Goal: Book appointment/travel/reservation

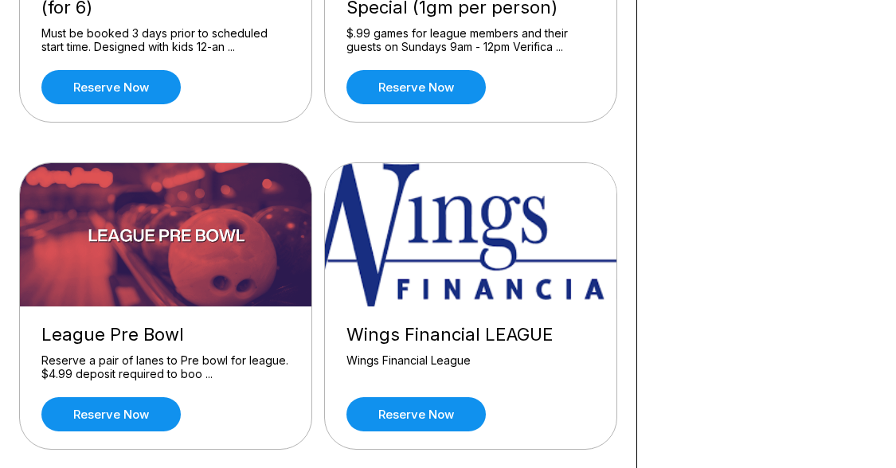
scroll to position [1797, 0]
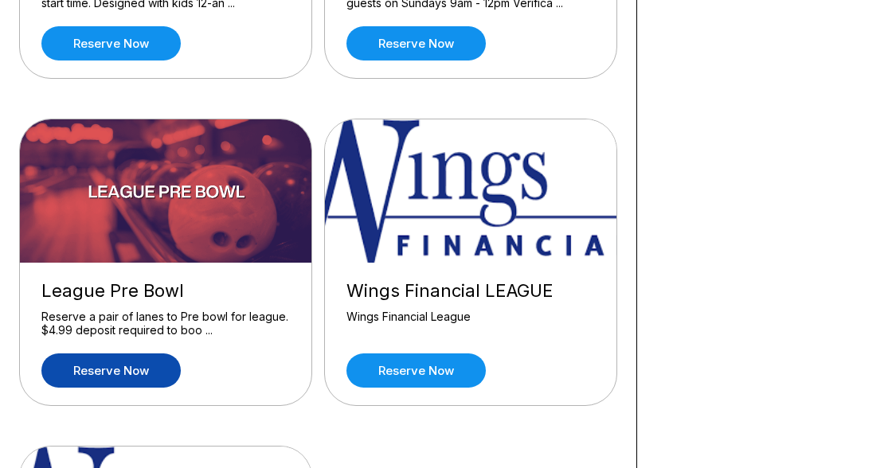
click at [131, 361] on link "Reserve now" at bounding box center [110, 370] width 139 height 34
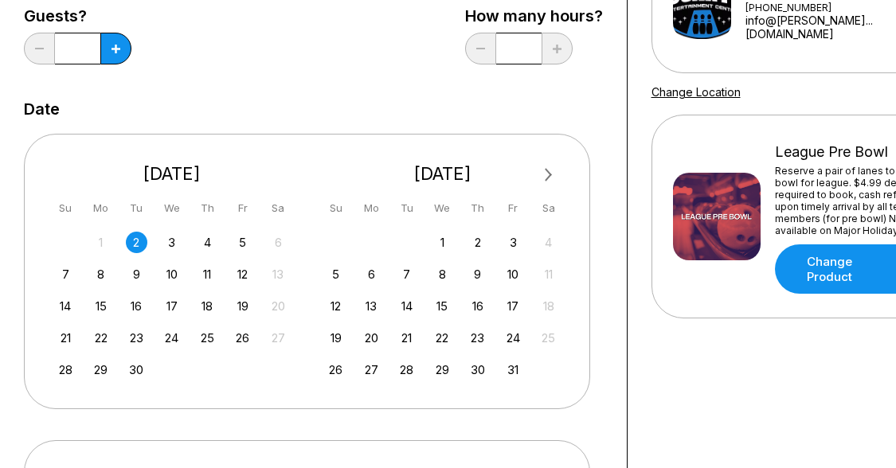
scroll to position [234, 0]
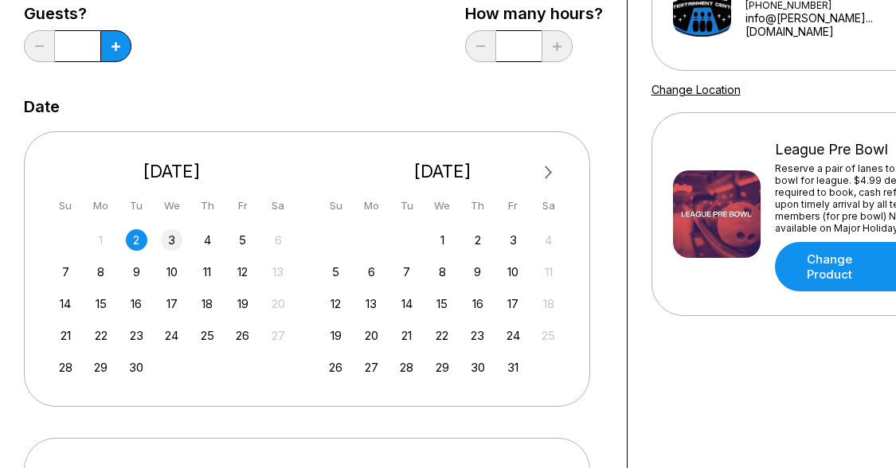
click at [166, 238] on div "3" at bounding box center [171, 239] width 21 height 21
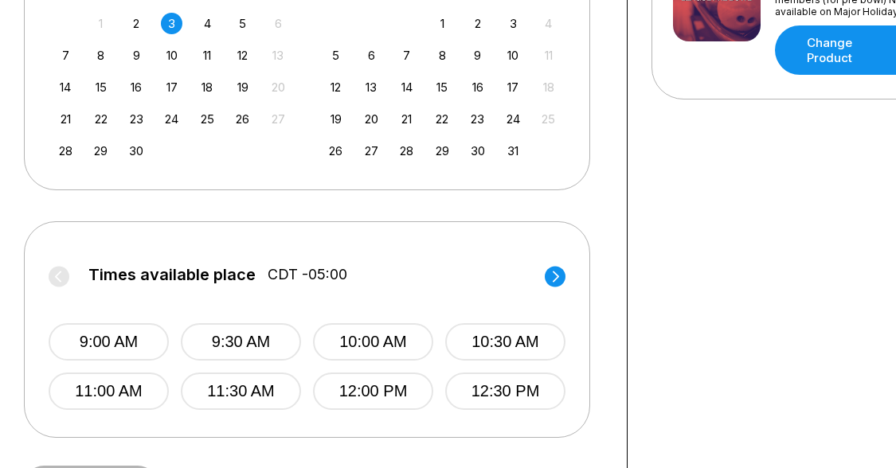
scroll to position [503, 0]
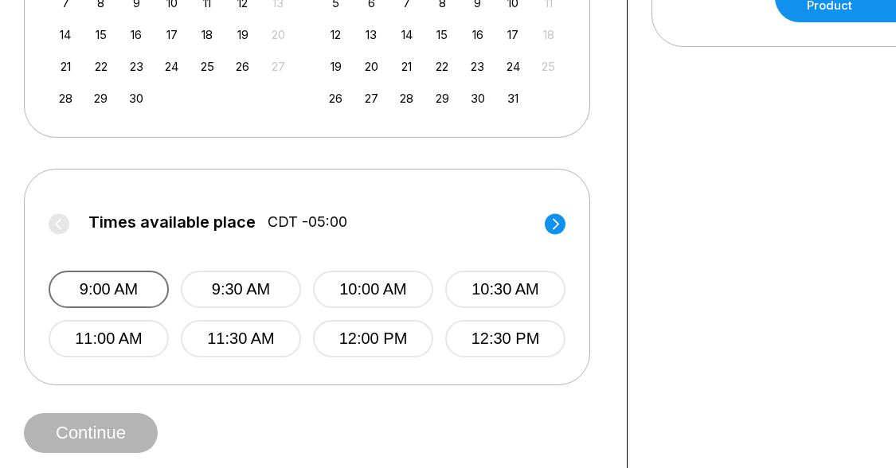
click at [134, 279] on button "9:00 AM" at bounding box center [109, 289] width 120 height 37
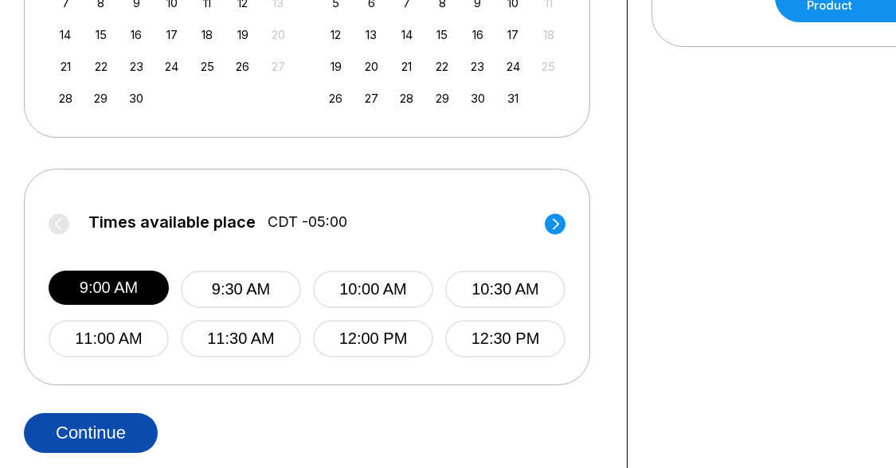
click at [135, 435] on button "Continue" at bounding box center [91, 433] width 134 height 40
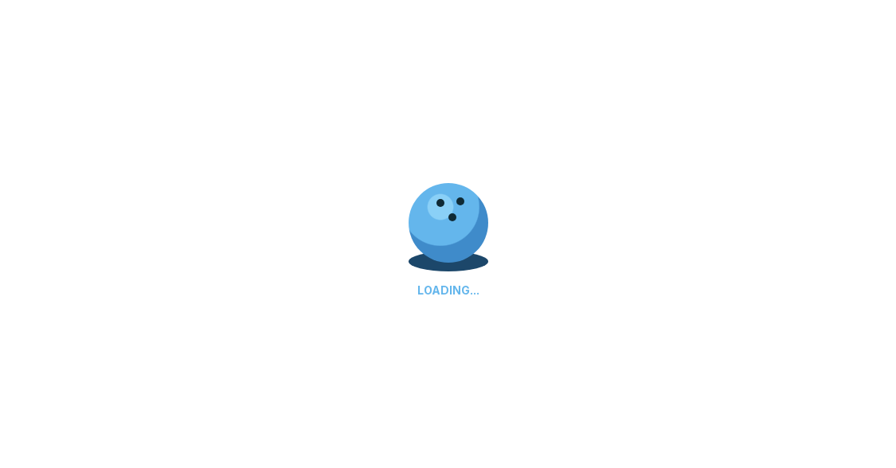
select select "**"
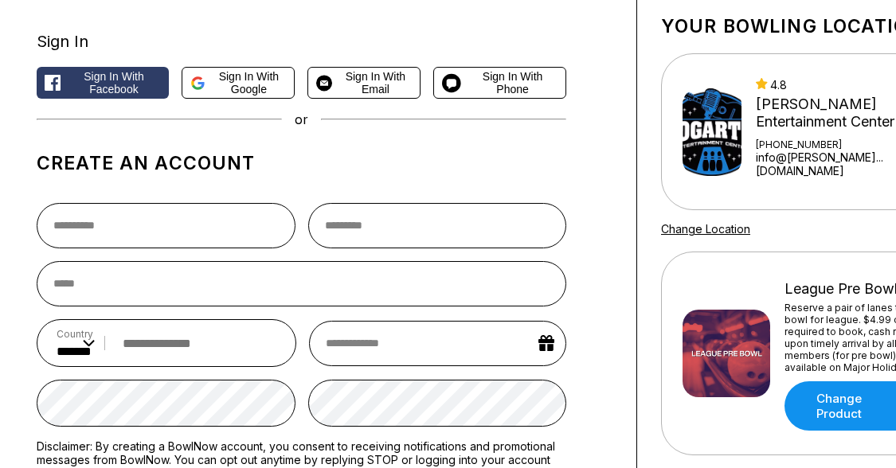
scroll to position [88, 0]
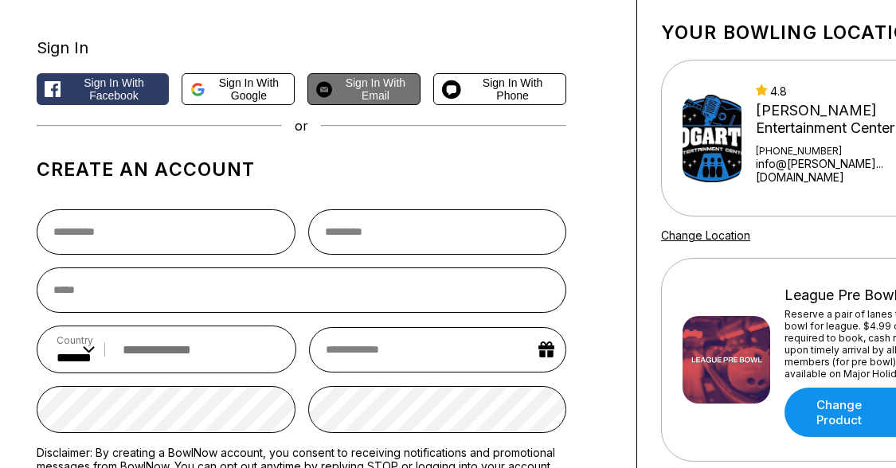
click at [365, 89] on span "Sign in with Email" at bounding box center [374, 88] width 73 height 25
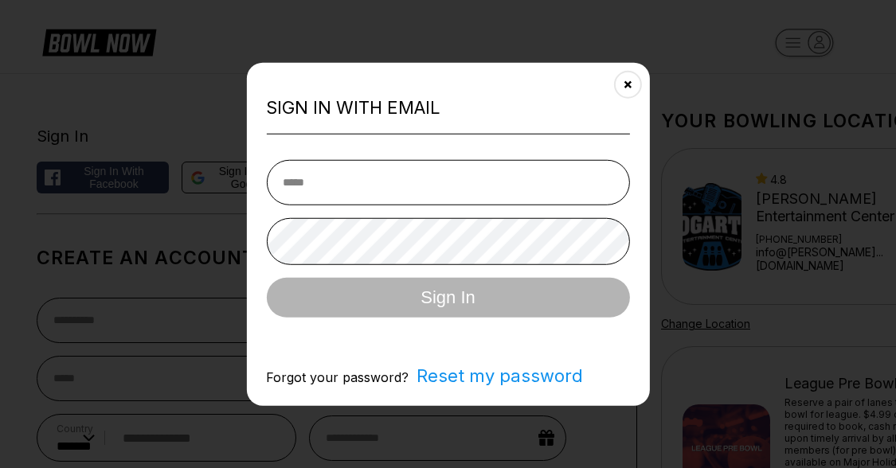
click at [380, 175] on input "email" at bounding box center [447, 181] width 363 height 45
type input "**********"
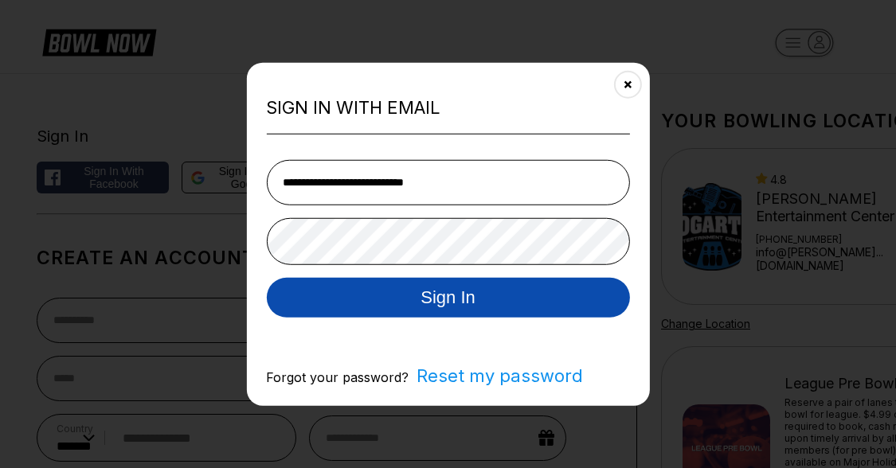
click at [489, 292] on button "Sign In" at bounding box center [447, 297] width 363 height 40
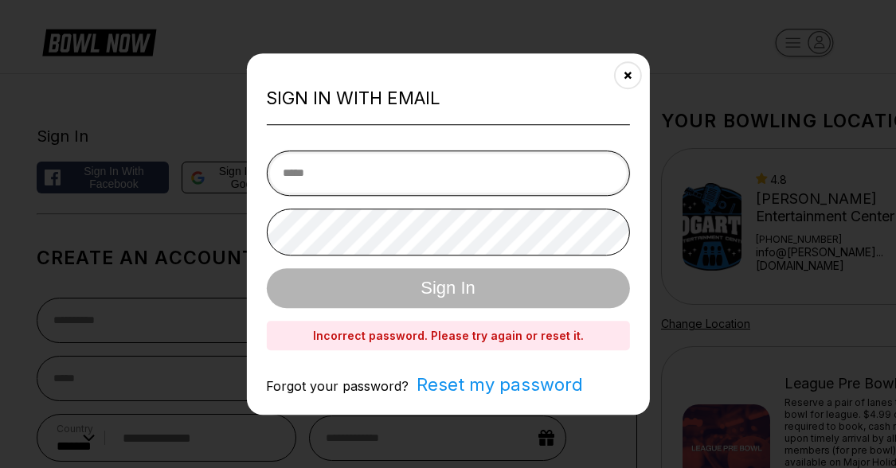
click at [504, 194] on input "email" at bounding box center [447, 172] width 363 height 45
click at [496, 166] on input "**********" at bounding box center [447, 172] width 363 height 45
type input "**********"
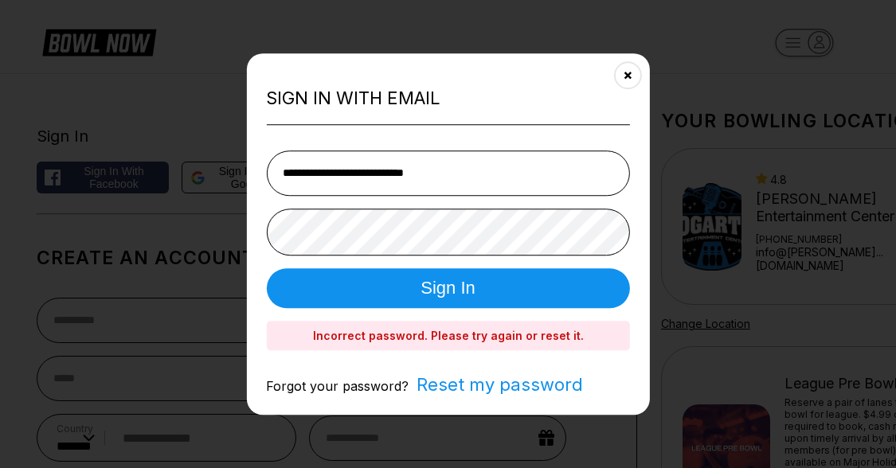
click at [474, 287] on button "Sign In" at bounding box center [447, 288] width 363 height 40
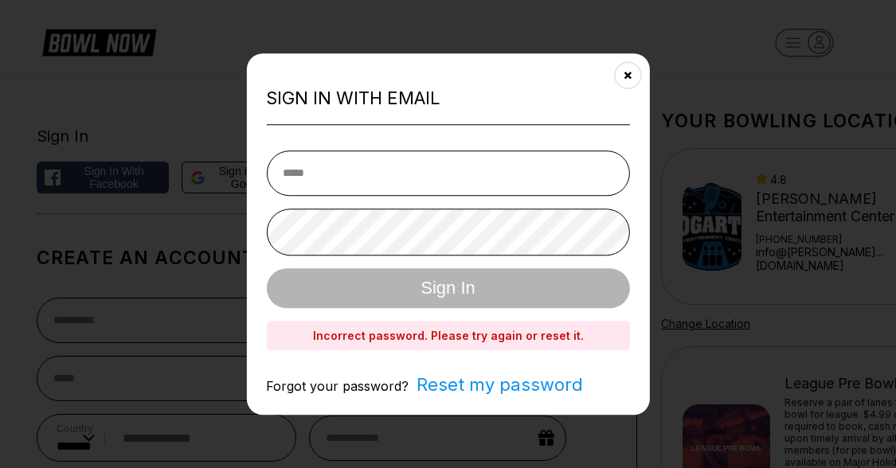
click at [465, 384] on span "Reset my password" at bounding box center [495, 384] width 174 height 21
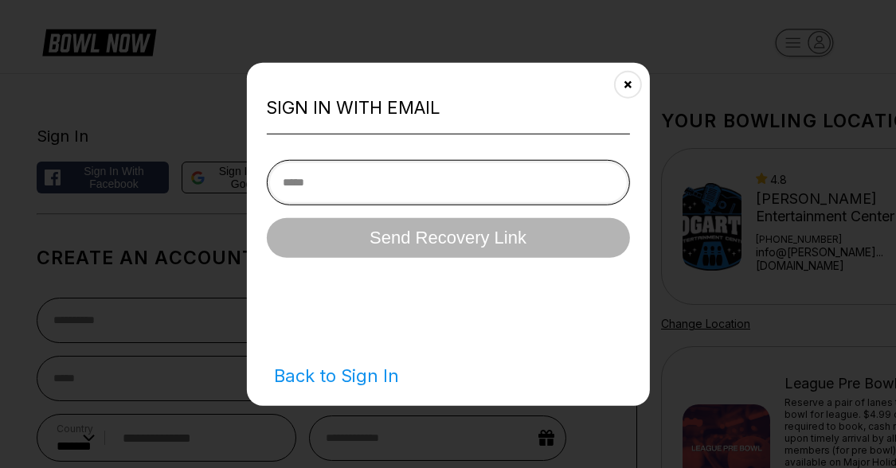
click at [466, 183] on input "email" at bounding box center [447, 181] width 363 height 45
type input "**********"
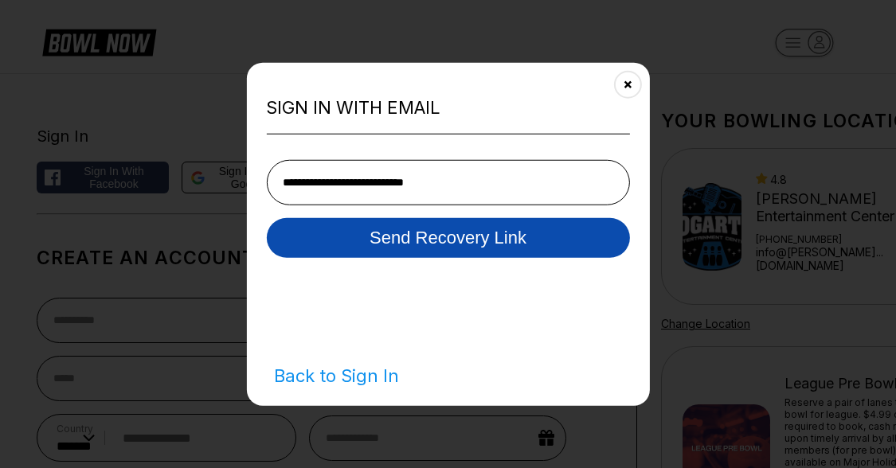
click at [479, 236] on button "Send Recovery Link" at bounding box center [447, 237] width 363 height 40
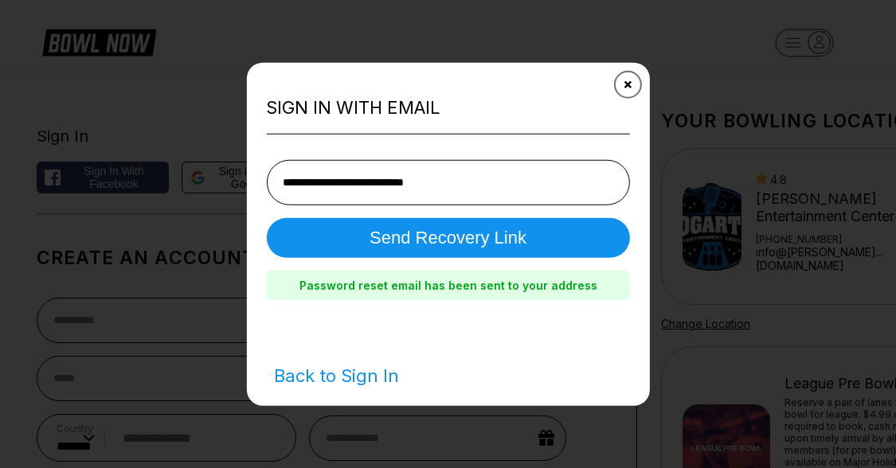
click at [634, 86] on button "Close" at bounding box center [626, 84] width 39 height 39
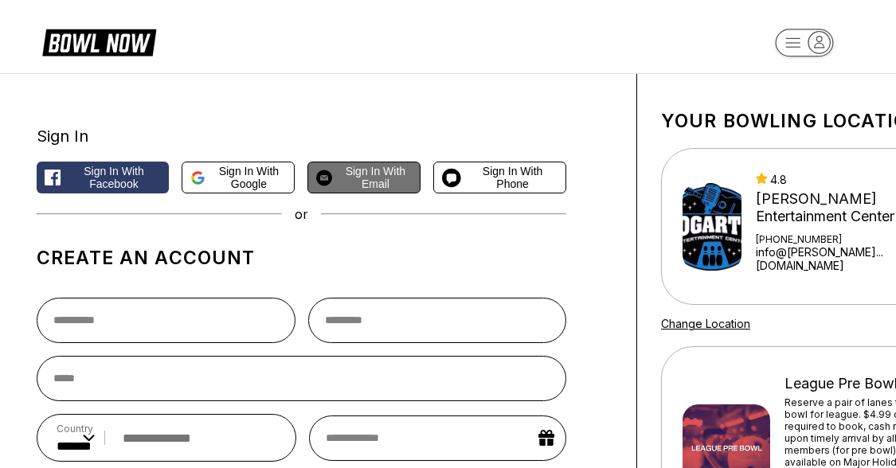
click at [383, 181] on span "Sign in with Email" at bounding box center [374, 177] width 73 height 25
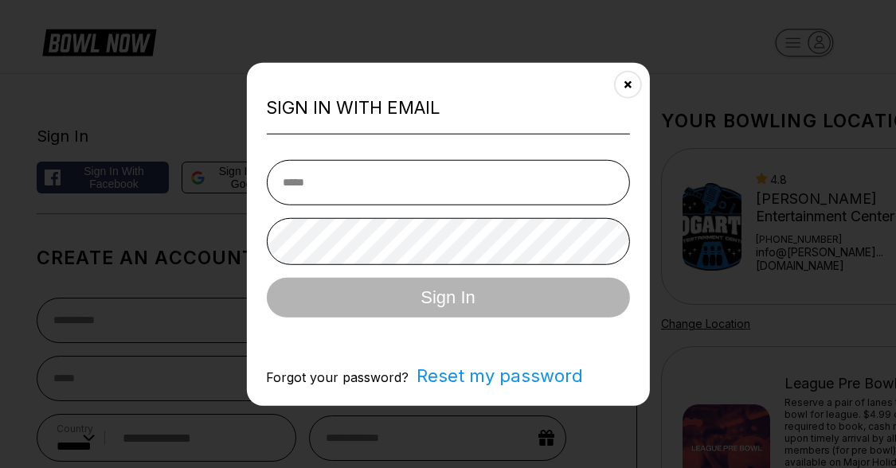
click at [374, 178] on input "email" at bounding box center [447, 181] width 363 height 45
type input "**********"
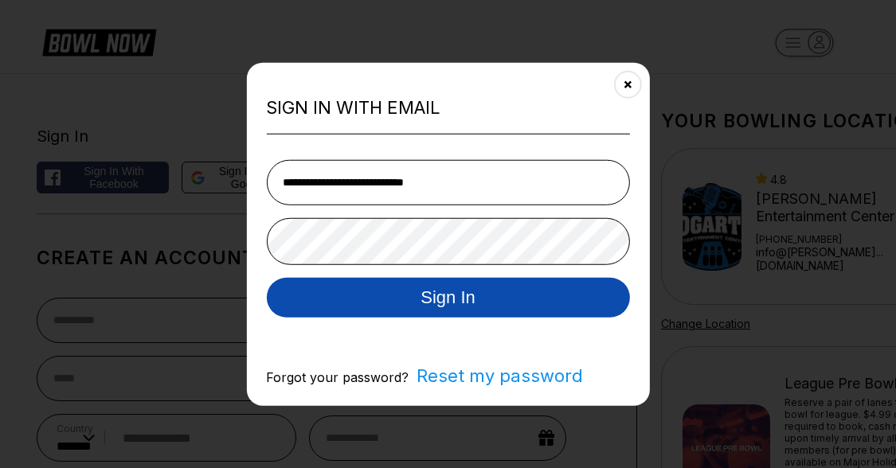
click at [453, 312] on button "Sign In" at bounding box center [447, 297] width 363 height 40
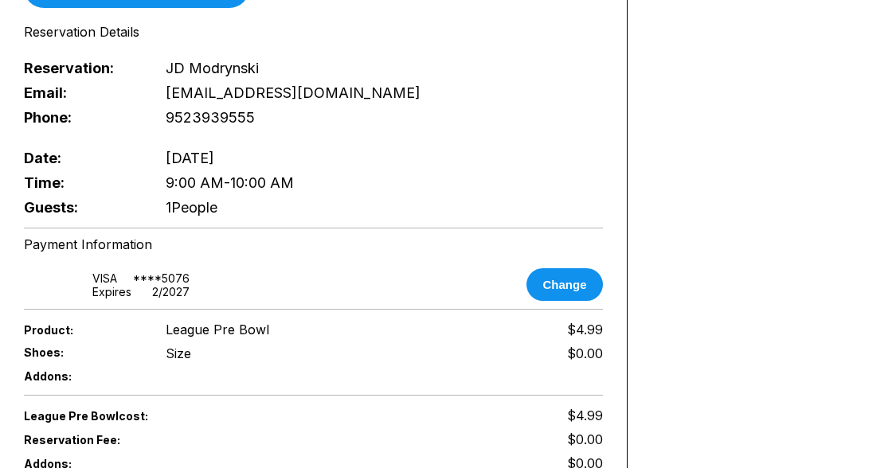
scroll to position [740, 0]
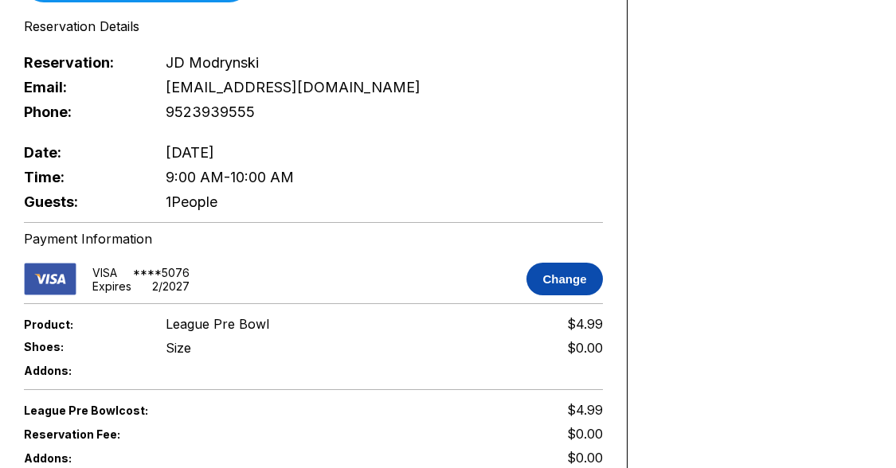
click at [553, 263] on button "Change" at bounding box center [564, 279] width 76 height 33
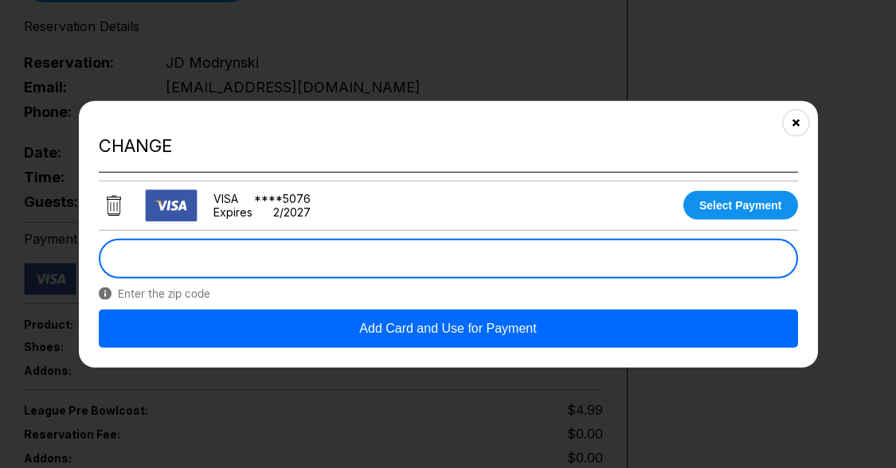
click at [485, 325] on button "Add Card and Use for Payment" at bounding box center [448, 328] width 699 height 38
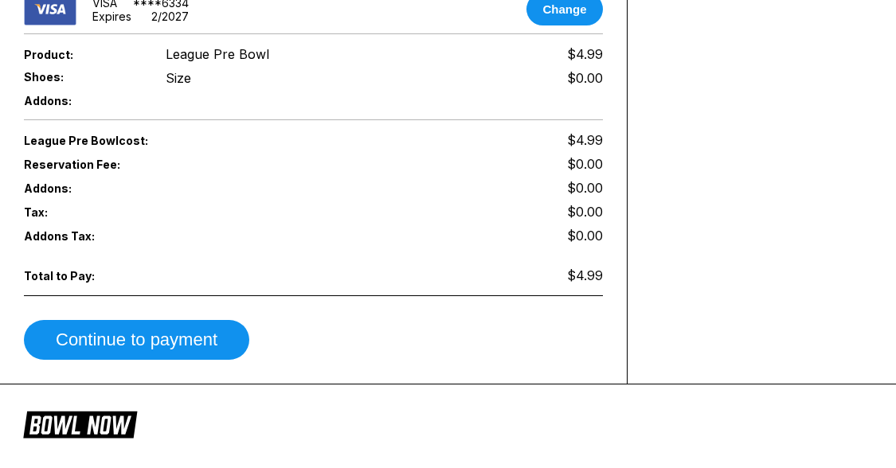
scroll to position [1010, 0]
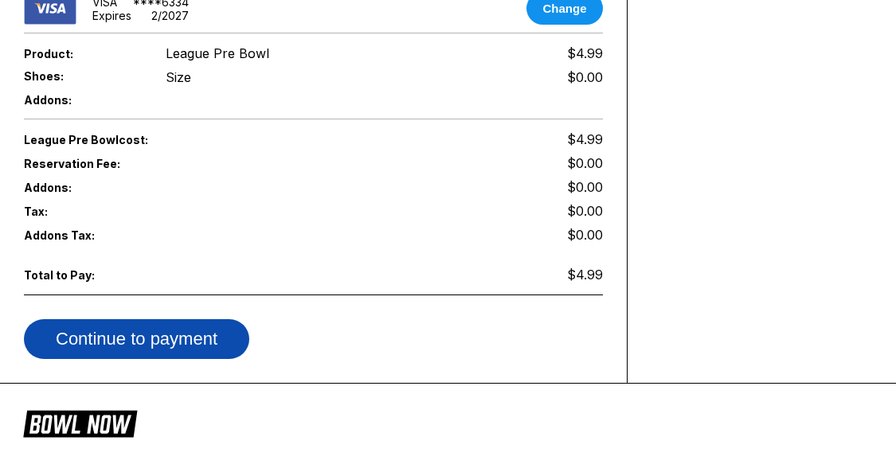
click at [212, 326] on button "Continue to payment" at bounding box center [136, 339] width 225 height 40
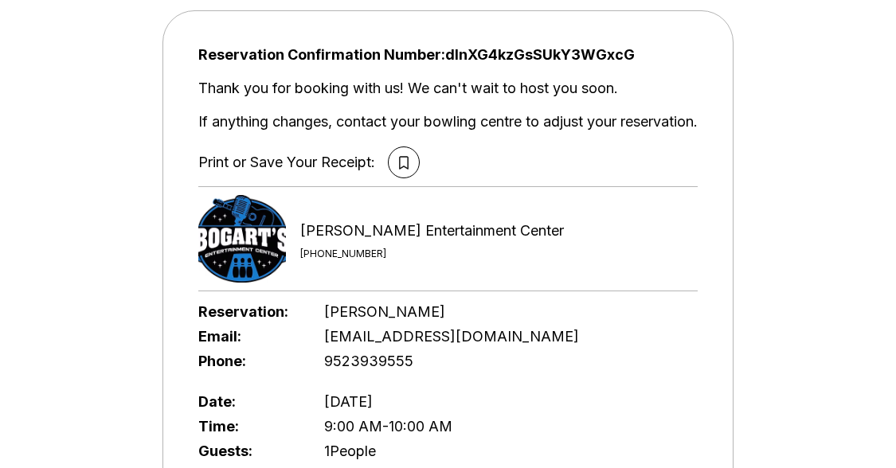
scroll to position [0, 0]
